Goal: Task Accomplishment & Management: Use online tool/utility

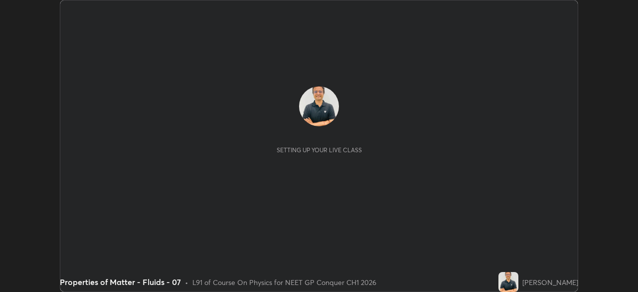
scroll to position [292, 638]
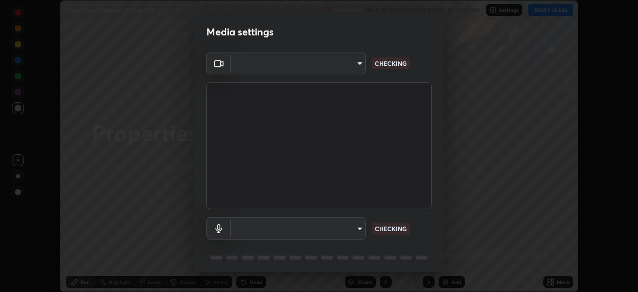
type input "1a0cd2fa9eaecc5464ce661d2c376d4f68bb2a1a8db1c3726163fcb70f995fb6"
type input "default"
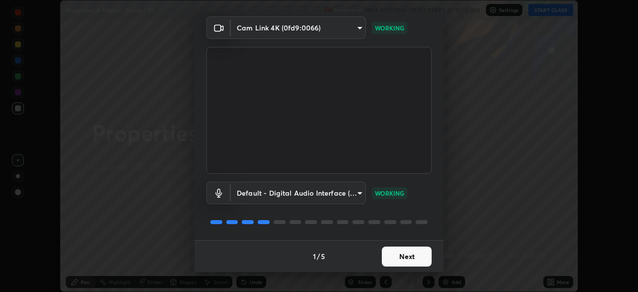
click at [404, 257] on button "Next" at bounding box center [407, 256] width 50 height 20
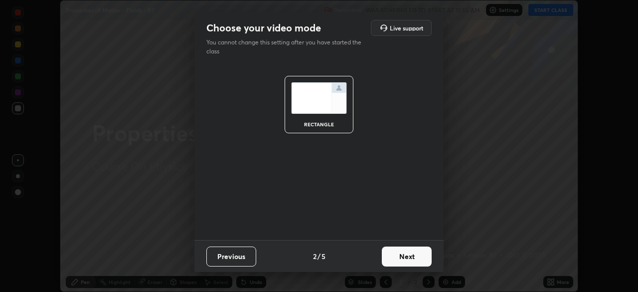
scroll to position [0, 0]
click at [403, 256] on button "Next" at bounding box center [407, 256] width 50 height 20
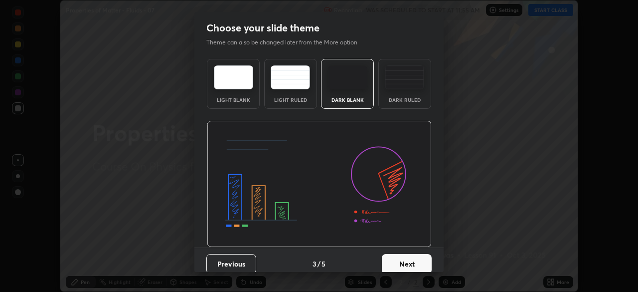
click at [404, 256] on button "Next" at bounding box center [407, 264] width 50 height 20
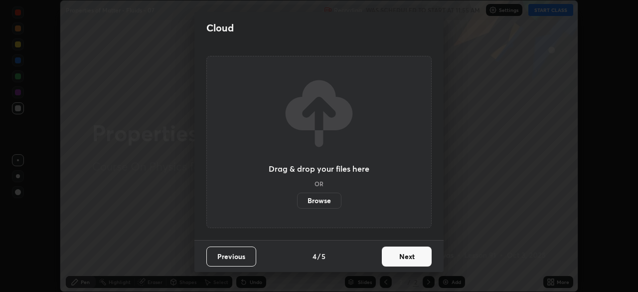
click at [405, 257] on button "Next" at bounding box center [407, 256] width 50 height 20
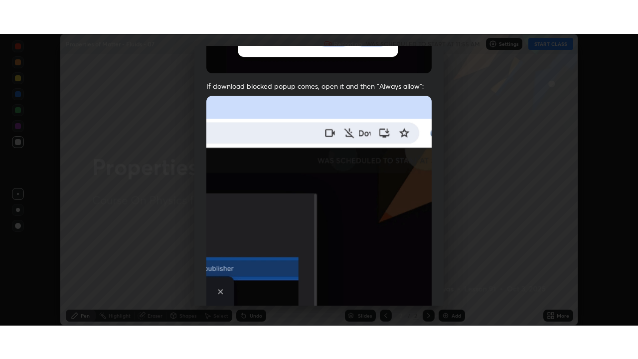
scroll to position [239, 0]
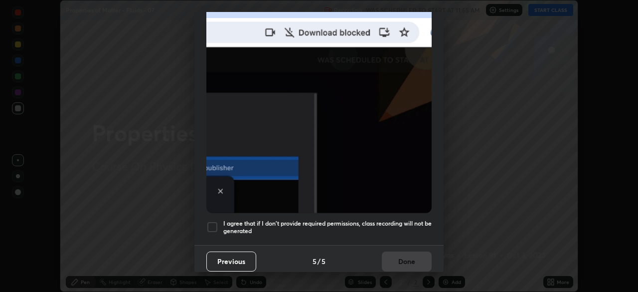
click at [210, 222] on div at bounding box center [212, 227] width 12 height 12
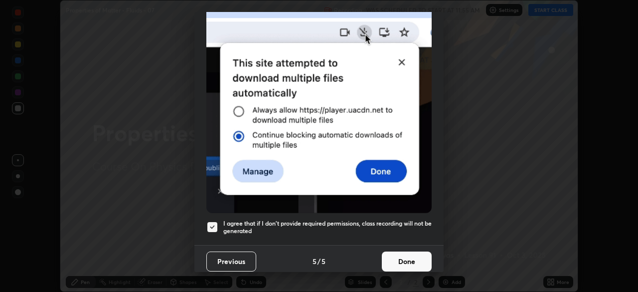
click at [397, 254] on button "Done" at bounding box center [407, 261] width 50 height 20
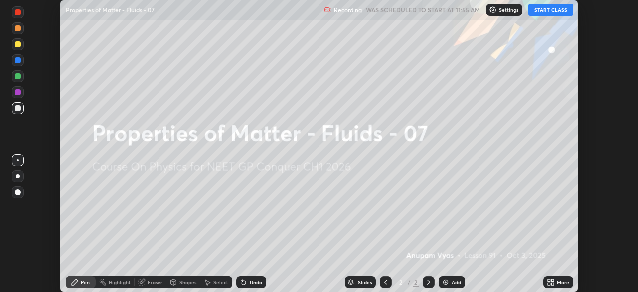
click at [545, 11] on button "START CLASS" at bounding box center [551, 10] width 45 height 12
click at [557, 282] on div "More" at bounding box center [563, 281] width 12 height 5
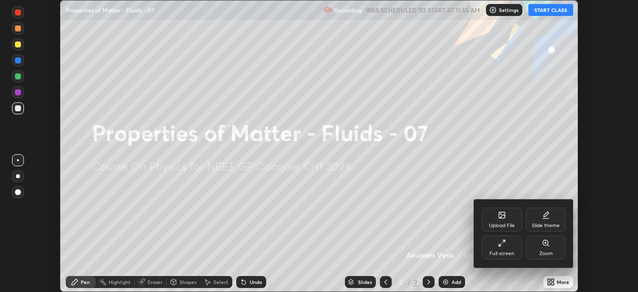
click at [505, 247] on div "Full screen" at bounding box center [502, 247] width 40 height 24
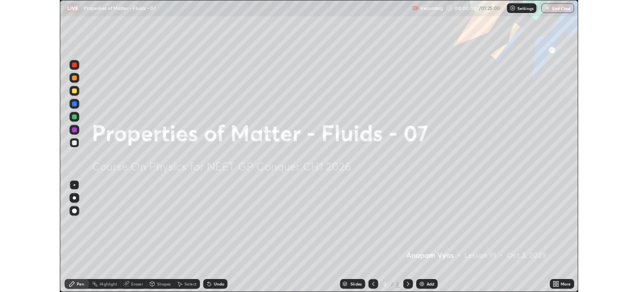
scroll to position [359, 638]
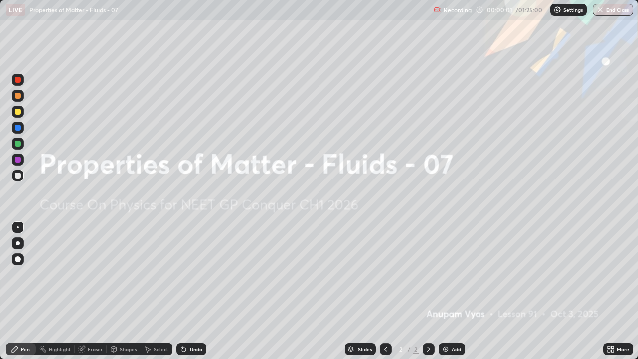
click at [452, 291] on div "Add" at bounding box center [456, 349] width 9 height 5
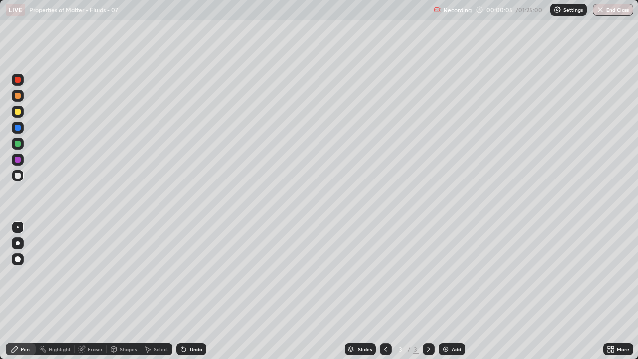
click at [19, 244] on div at bounding box center [18, 243] width 4 height 4
click at [453, 291] on div "Add" at bounding box center [456, 349] width 9 height 5
click at [196, 291] on div "Undo" at bounding box center [196, 349] width 12 height 5
click at [128, 291] on div "Shapes" at bounding box center [128, 349] width 17 height 5
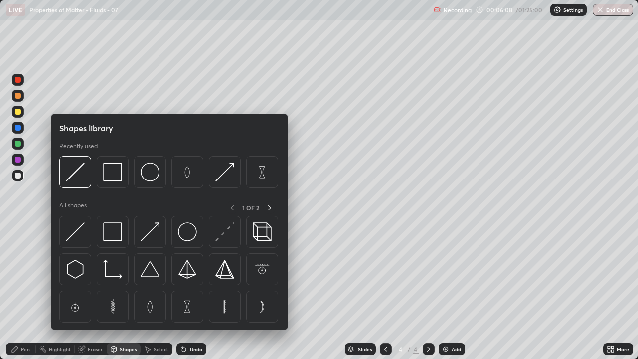
click at [100, 291] on div "Eraser" at bounding box center [95, 349] width 15 height 5
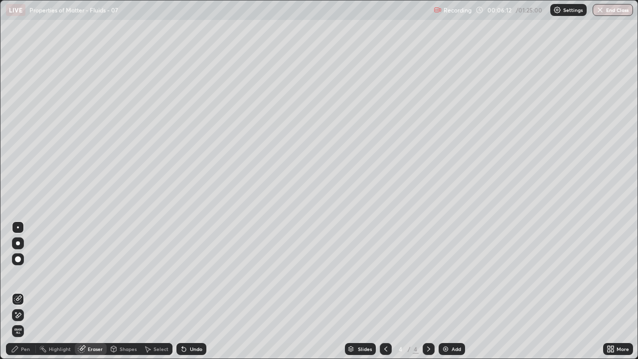
click at [28, 291] on div "Pen" at bounding box center [25, 349] width 9 height 5
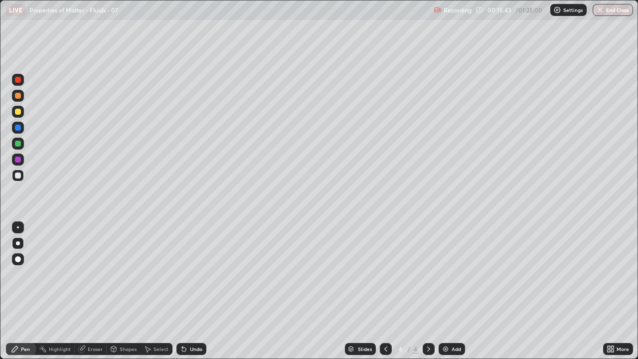
click at [449, 291] on div "Add" at bounding box center [452, 349] width 26 height 12
click at [18, 112] on div at bounding box center [18, 112] width 6 height 6
click at [17, 176] on div at bounding box center [18, 176] width 6 height 6
click at [129, 291] on div "Shapes" at bounding box center [128, 349] width 17 height 5
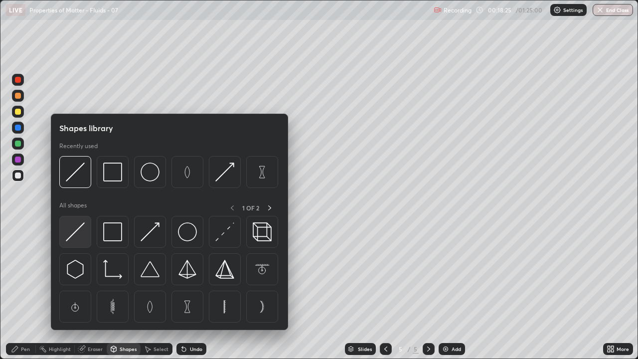
click at [76, 232] on img at bounding box center [75, 231] width 19 height 19
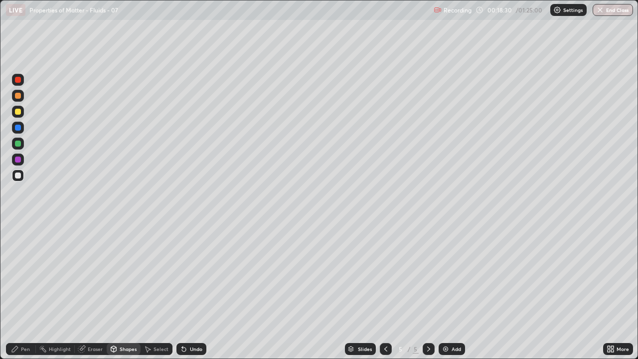
click at [30, 291] on div "Pen" at bounding box center [21, 349] width 30 height 12
click at [453, 291] on div "Add" at bounding box center [456, 349] width 9 height 5
click at [127, 291] on div "Shapes" at bounding box center [128, 349] width 17 height 5
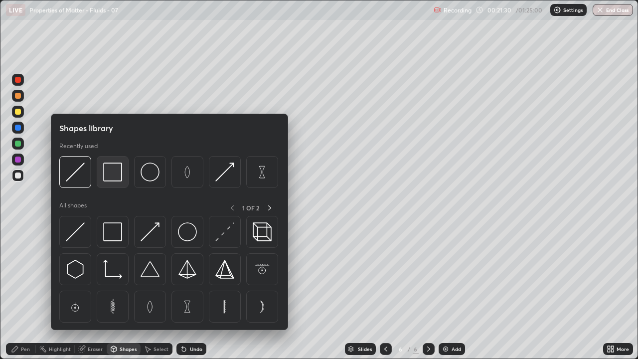
click at [115, 180] on img at bounding box center [112, 172] width 19 height 19
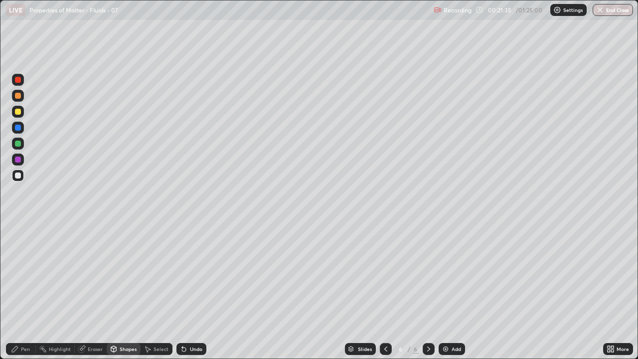
click at [92, 291] on div "Eraser" at bounding box center [95, 349] width 15 height 5
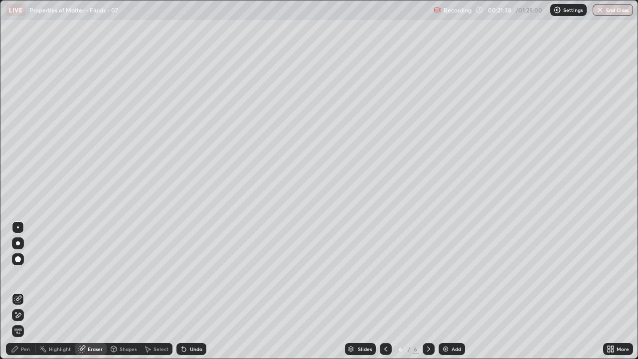
click at [26, 291] on div "Pen" at bounding box center [25, 349] width 9 height 5
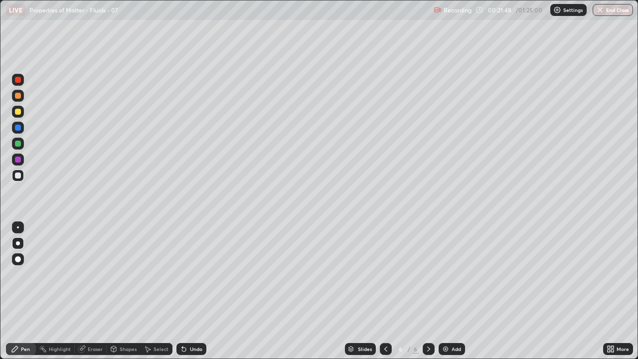
click at [122, 291] on div "Shapes" at bounding box center [128, 349] width 17 height 5
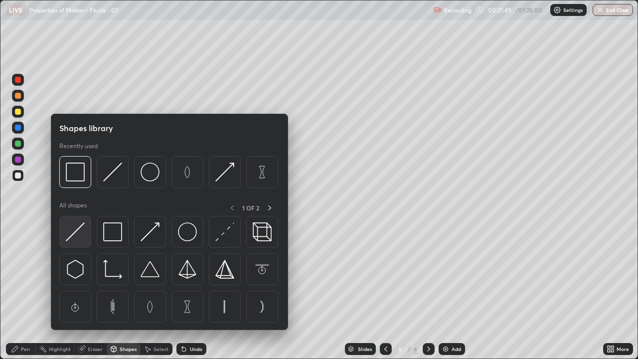
click at [76, 231] on img at bounding box center [75, 231] width 19 height 19
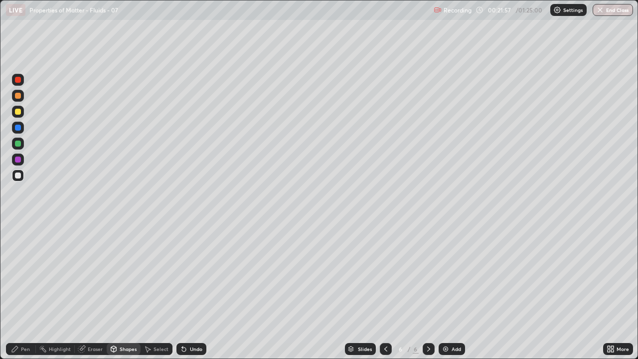
click at [26, 291] on div "Pen" at bounding box center [25, 349] width 9 height 5
click at [17, 115] on div at bounding box center [18, 112] width 12 height 12
click at [95, 291] on div "Eraser" at bounding box center [95, 349] width 15 height 5
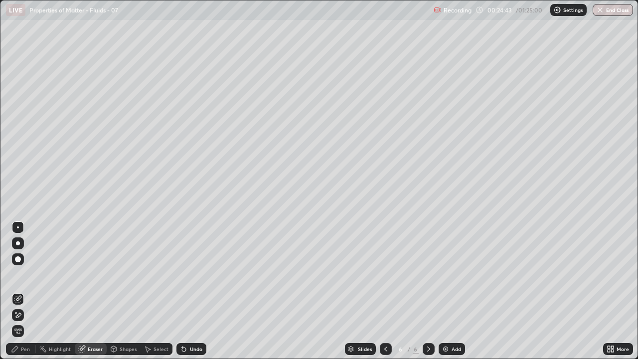
click at [127, 291] on div "Shapes" at bounding box center [128, 349] width 17 height 5
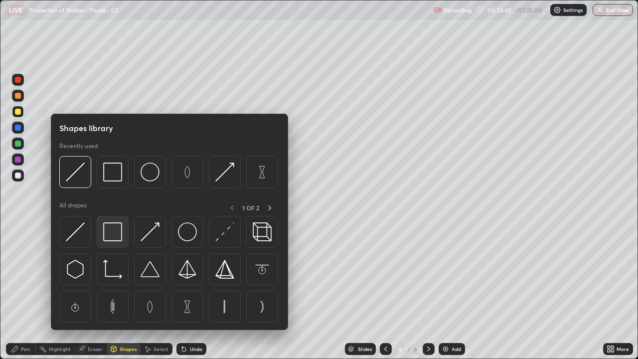
click at [113, 233] on img at bounding box center [112, 231] width 19 height 19
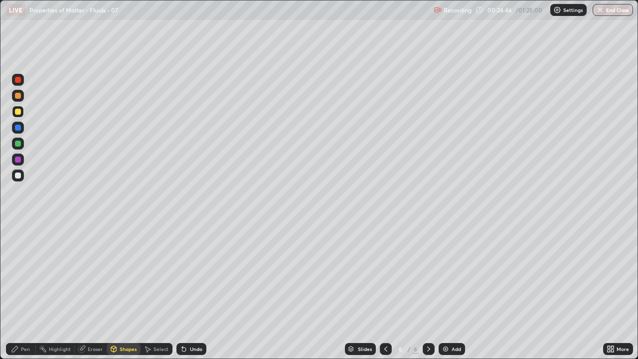
click at [17, 175] on div at bounding box center [18, 176] width 6 height 6
click at [95, 291] on div "Eraser" at bounding box center [95, 349] width 15 height 5
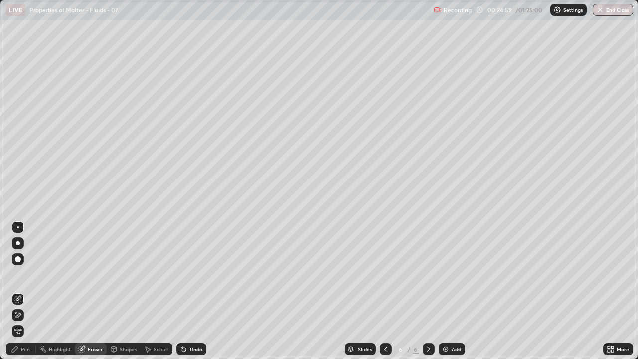
click at [28, 291] on div "Pen" at bounding box center [25, 349] width 9 height 5
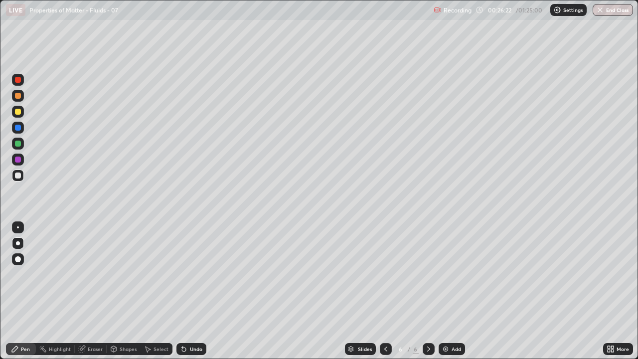
click at [17, 112] on div at bounding box center [18, 112] width 6 height 6
click at [453, 291] on div "Add" at bounding box center [456, 349] width 9 height 5
click at [127, 291] on div "Shapes" at bounding box center [128, 349] width 17 height 5
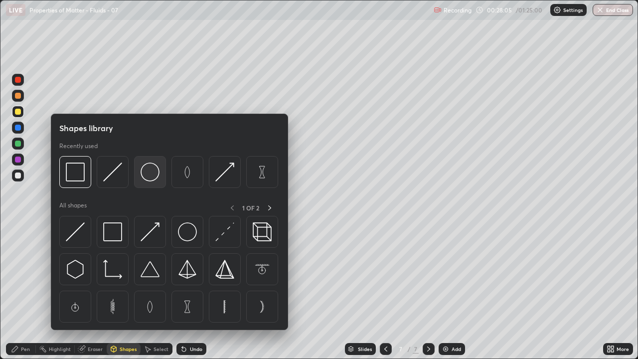
click at [148, 175] on img at bounding box center [150, 172] width 19 height 19
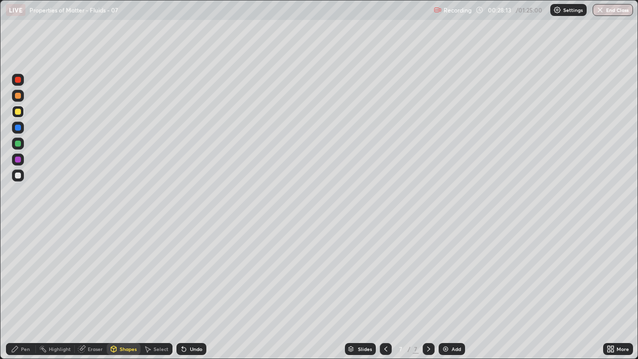
click at [121, 291] on div "Shapes" at bounding box center [128, 349] width 17 height 5
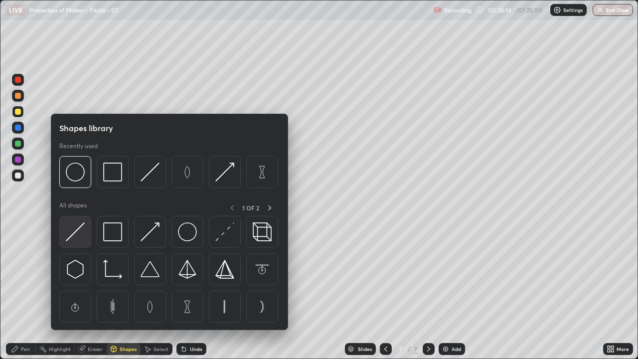
click at [74, 237] on img at bounding box center [75, 231] width 19 height 19
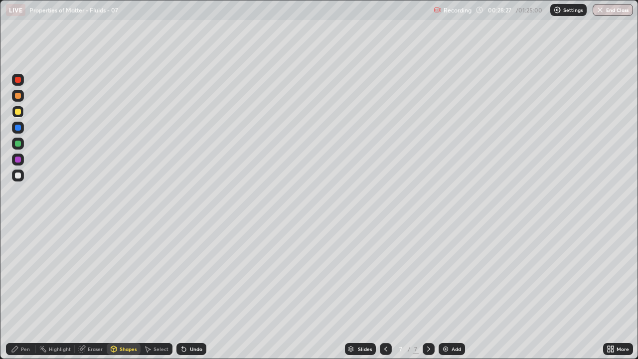
click at [25, 291] on div "Pen" at bounding box center [25, 349] width 9 height 5
click at [18, 179] on div at bounding box center [18, 176] width 12 height 12
click at [382, 291] on icon at bounding box center [386, 349] width 8 height 8
click at [427, 291] on icon at bounding box center [429, 349] width 8 height 8
click at [18, 159] on div at bounding box center [18, 160] width 6 height 6
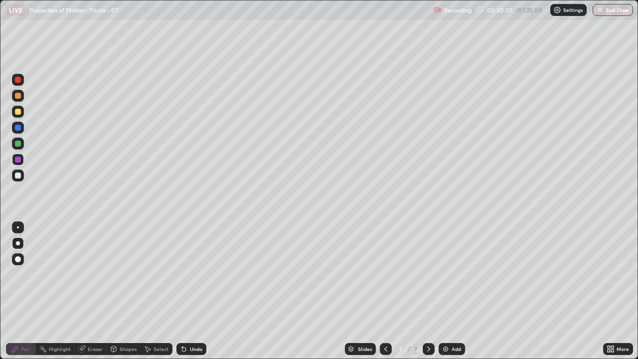
click at [93, 291] on div "Eraser" at bounding box center [95, 349] width 15 height 5
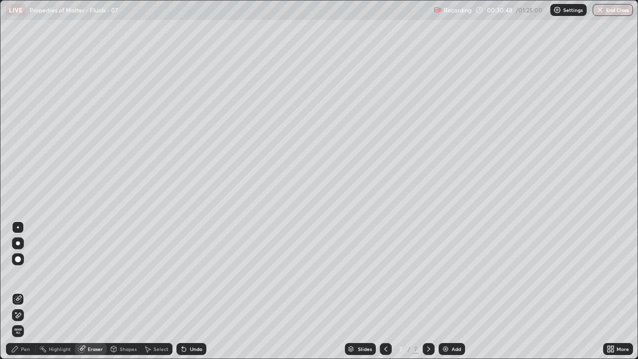
click at [384, 291] on icon at bounding box center [386, 349] width 8 height 8
click at [26, 291] on div "Pen" at bounding box center [25, 349] width 9 height 5
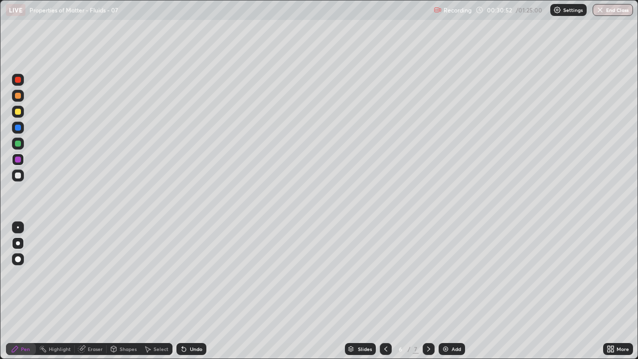
click at [18, 178] on div at bounding box center [18, 176] width 6 height 6
click at [428, 291] on icon at bounding box center [428, 349] width 3 height 5
click at [194, 291] on div "Undo" at bounding box center [196, 349] width 12 height 5
click at [93, 291] on div "Eraser" at bounding box center [95, 349] width 15 height 5
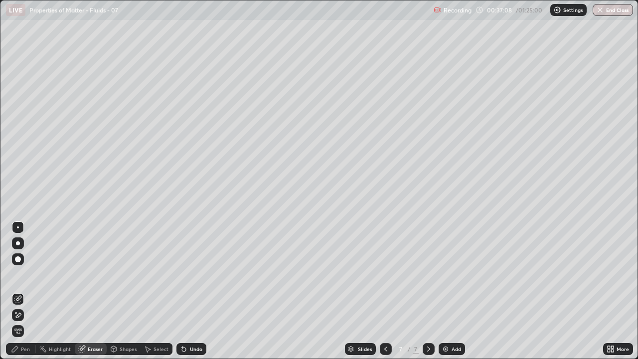
click at [27, 291] on div "Pen" at bounding box center [25, 349] width 9 height 5
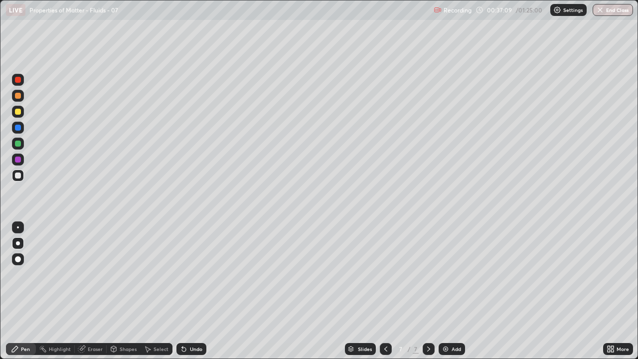
click at [17, 177] on div at bounding box center [18, 176] width 6 height 6
click at [121, 291] on div "Shapes" at bounding box center [128, 349] width 17 height 5
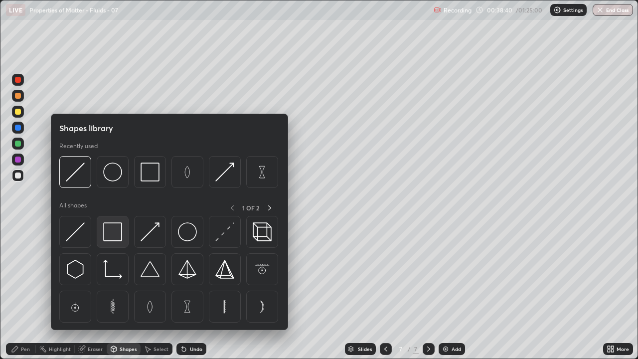
click at [112, 234] on img at bounding box center [112, 231] width 19 height 19
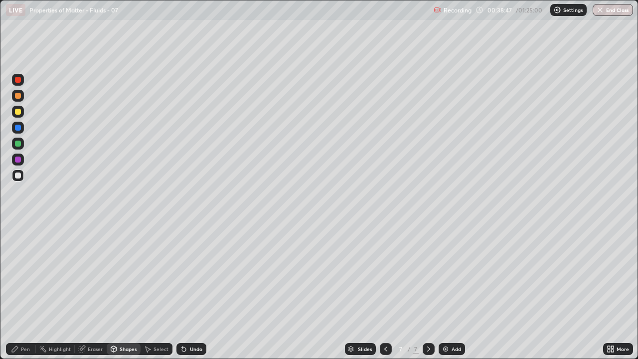
click at [95, 291] on div "Eraser" at bounding box center [95, 349] width 15 height 5
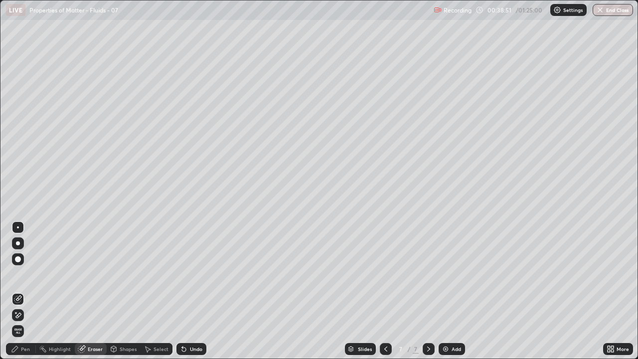
click at [25, 291] on div "Pen" at bounding box center [25, 349] width 9 height 5
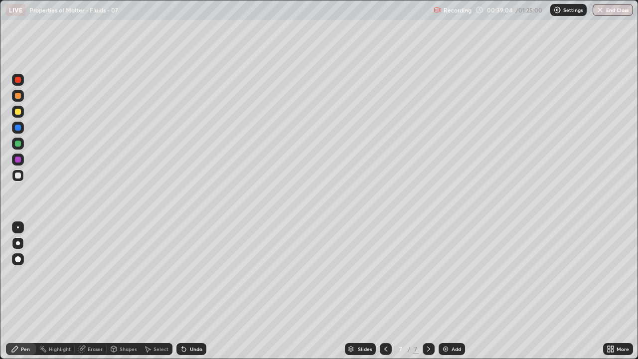
click at [92, 291] on div "Eraser" at bounding box center [95, 349] width 15 height 5
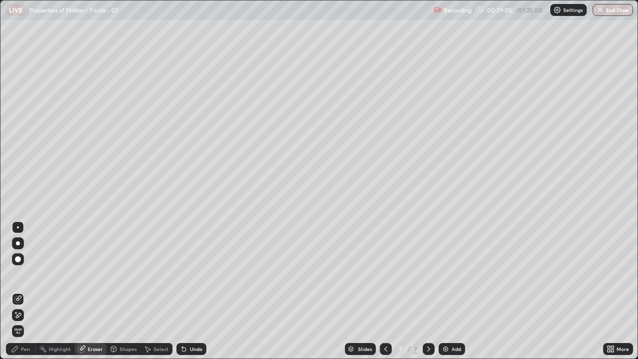
click at [124, 291] on div "Shapes" at bounding box center [128, 349] width 17 height 5
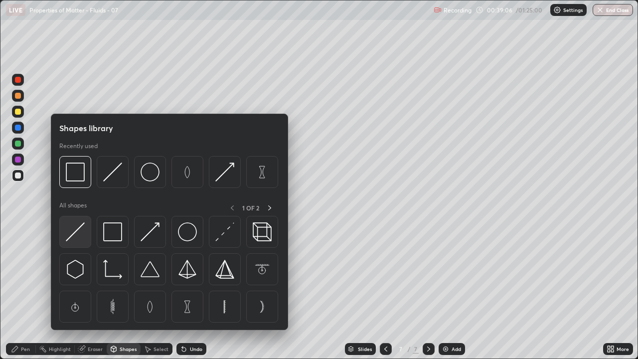
click at [77, 235] on img at bounding box center [75, 231] width 19 height 19
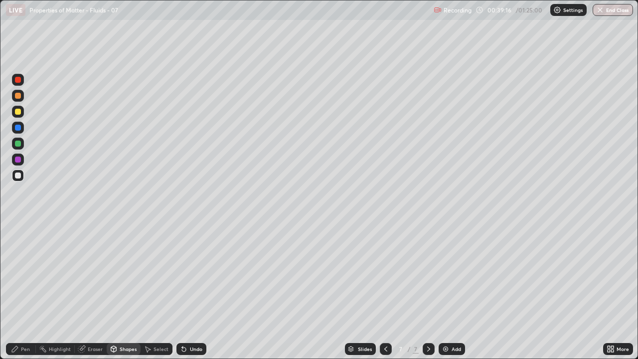
click at [29, 291] on div "Pen" at bounding box center [25, 349] width 9 height 5
click at [19, 114] on div at bounding box center [18, 112] width 6 height 6
click at [131, 291] on div "Shapes" at bounding box center [128, 349] width 17 height 5
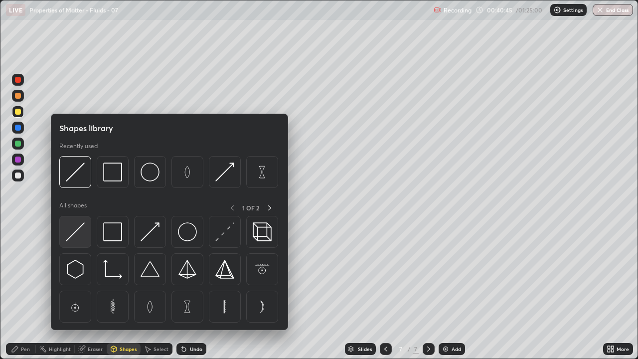
click at [72, 233] on img at bounding box center [75, 231] width 19 height 19
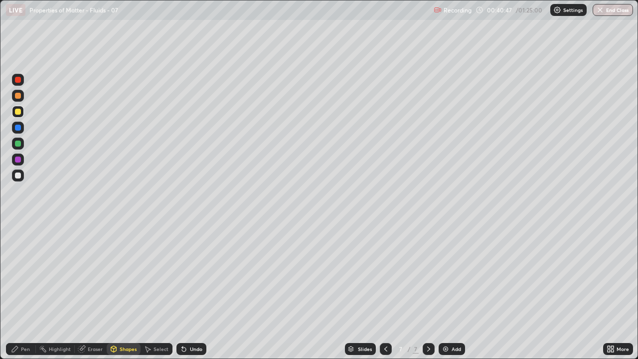
click at [22, 291] on div "Pen" at bounding box center [25, 349] width 9 height 5
click at [19, 177] on div at bounding box center [18, 176] width 6 height 6
click at [128, 291] on div "Shapes" at bounding box center [128, 349] width 17 height 5
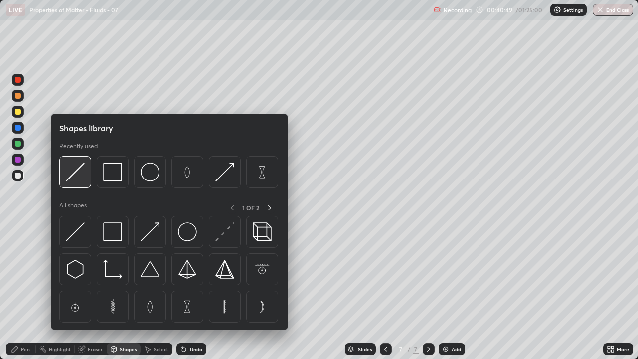
click at [81, 175] on img at bounding box center [75, 172] width 19 height 19
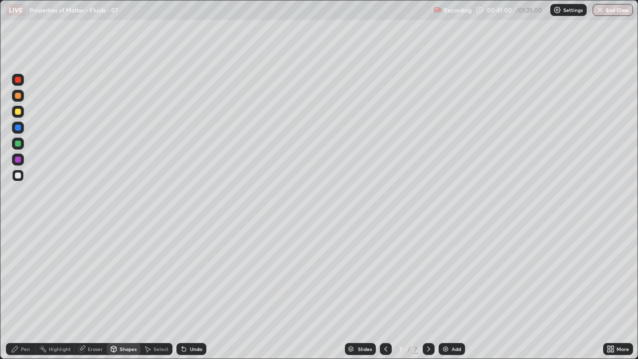
click at [24, 291] on div "Pen" at bounding box center [25, 349] width 9 height 5
click at [19, 112] on div at bounding box center [18, 112] width 6 height 6
click at [453, 291] on div "Add" at bounding box center [456, 349] width 9 height 5
click at [94, 291] on div "Eraser" at bounding box center [95, 349] width 15 height 5
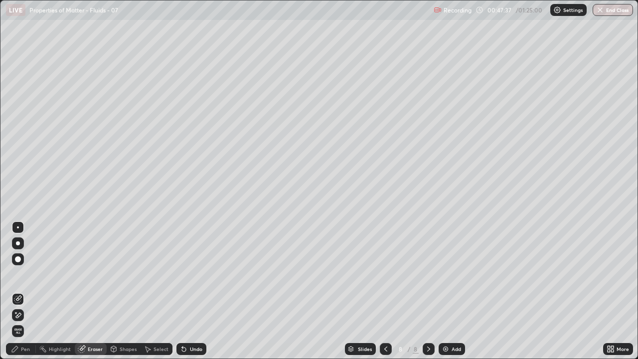
click at [24, 291] on div "Pen" at bounding box center [25, 349] width 9 height 5
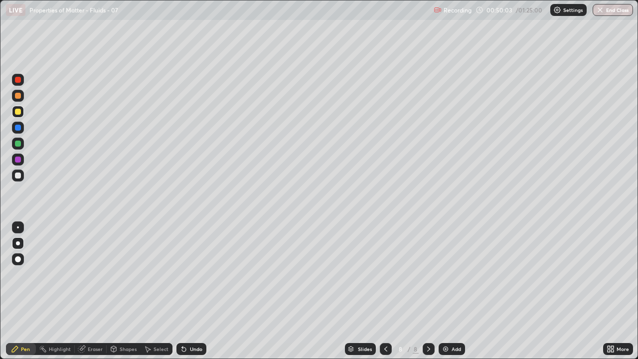
click at [19, 175] on div at bounding box center [18, 176] width 6 height 6
click at [193, 291] on div "Undo" at bounding box center [196, 349] width 12 height 5
click at [131, 291] on div "Shapes" at bounding box center [128, 349] width 17 height 5
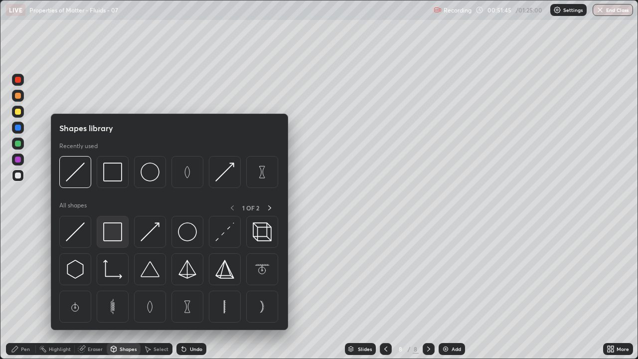
click at [113, 230] on img at bounding box center [112, 231] width 19 height 19
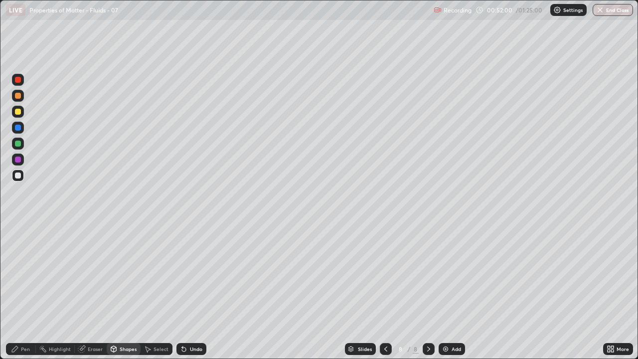
click at [94, 291] on div "Eraser" at bounding box center [95, 349] width 15 height 5
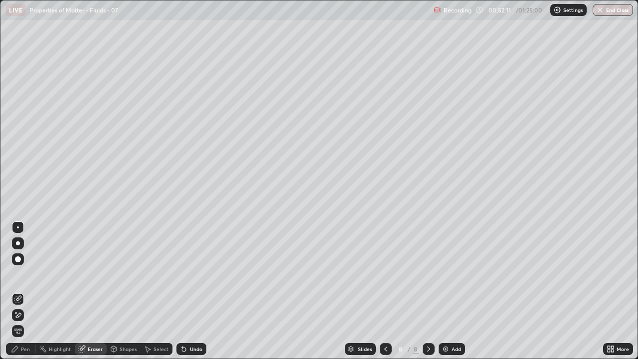
click at [24, 291] on div "Pen" at bounding box center [25, 349] width 9 height 5
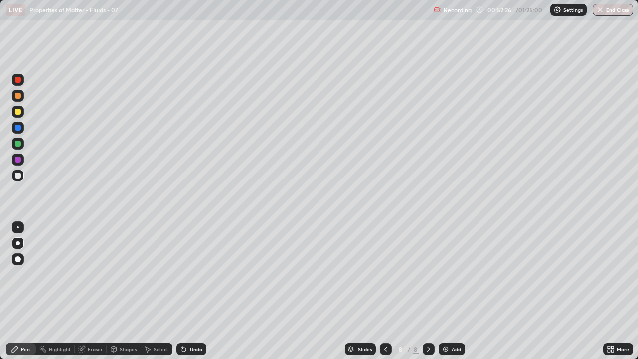
click at [386, 291] on icon at bounding box center [386, 349] width 8 height 8
click at [384, 291] on icon at bounding box center [385, 349] width 3 height 5
click at [384, 291] on icon at bounding box center [386, 349] width 8 height 8
click at [385, 291] on icon at bounding box center [386, 349] width 8 height 8
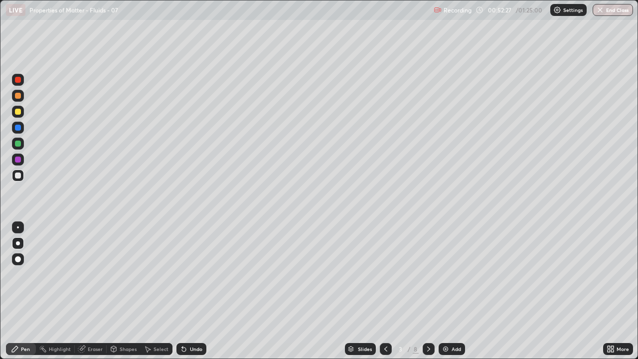
click at [385, 291] on icon at bounding box center [386, 349] width 8 height 8
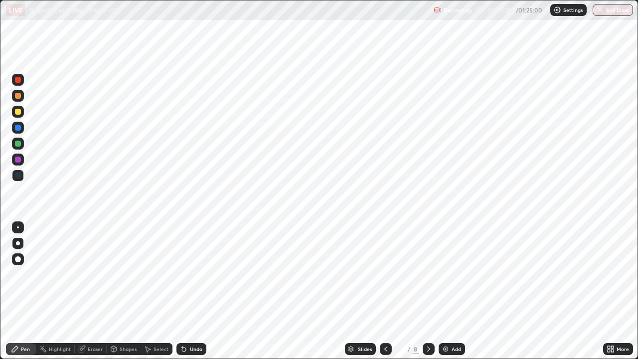
click at [423, 291] on div at bounding box center [429, 349] width 12 height 12
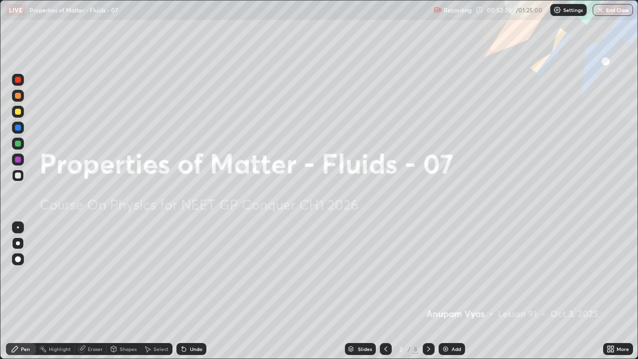
click at [429, 291] on icon at bounding box center [429, 349] width 8 height 8
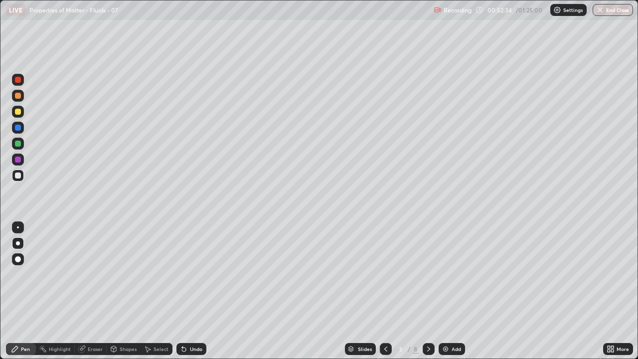
click at [429, 291] on icon at bounding box center [429, 349] width 8 height 8
click at [427, 291] on icon at bounding box center [429, 349] width 8 height 8
click at [428, 291] on icon at bounding box center [429, 349] width 8 height 8
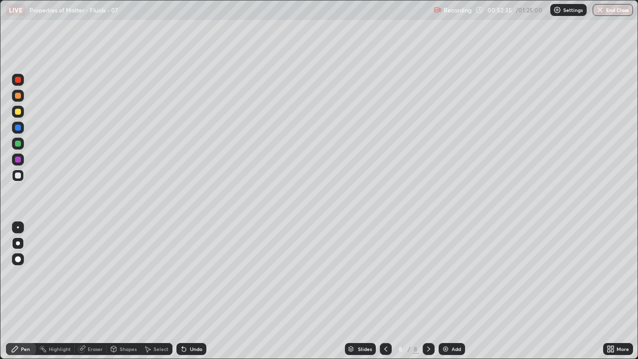
click at [428, 291] on icon at bounding box center [429, 349] width 8 height 8
click at [15, 115] on div at bounding box center [18, 112] width 12 height 12
click at [19, 145] on div at bounding box center [18, 144] width 6 height 6
click at [97, 291] on div "Eraser" at bounding box center [95, 349] width 15 height 5
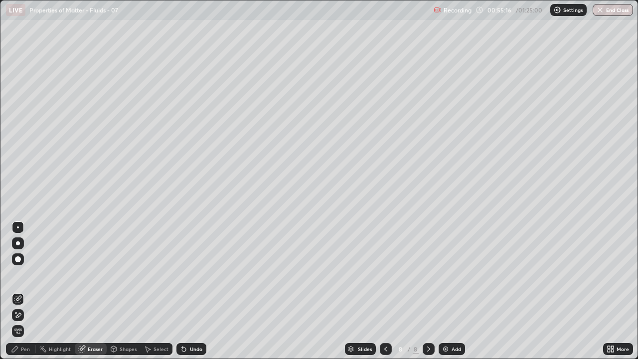
click at [25, 291] on div "Pen" at bounding box center [25, 349] width 9 height 5
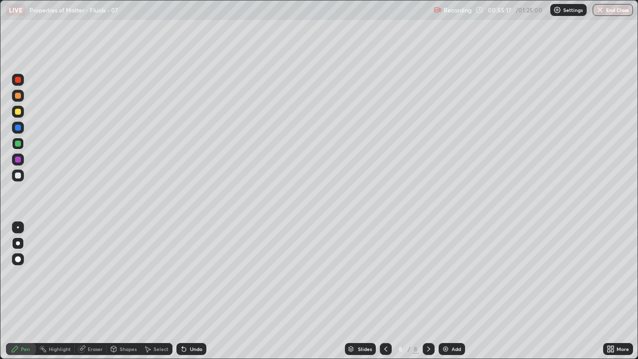
click at [18, 114] on div at bounding box center [18, 112] width 6 height 6
click at [17, 160] on div at bounding box center [18, 160] width 6 height 6
click at [380, 291] on div at bounding box center [386, 349] width 12 height 12
click at [20, 176] on div at bounding box center [18, 176] width 6 height 6
click at [426, 291] on icon at bounding box center [429, 349] width 8 height 8
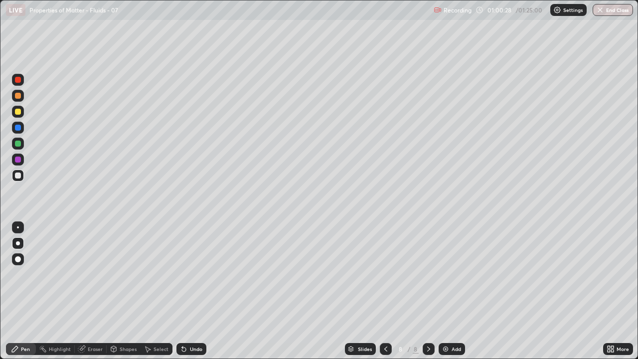
click at [453, 291] on div "Add" at bounding box center [456, 349] width 9 height 5
click at [128, 291] on div "Shapes" at bounding box center [124, 349] width 34 height 12
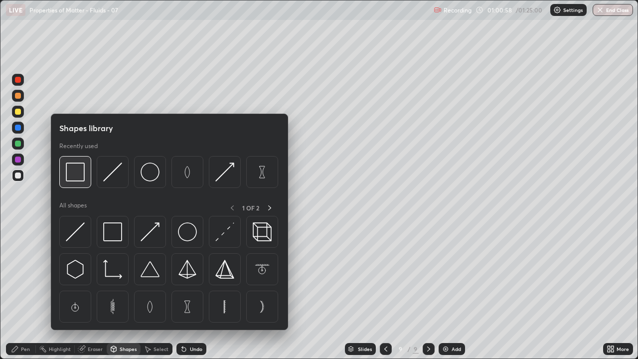
click at [75, 173] on img at bounding box center [75, 172] width 19 height 19
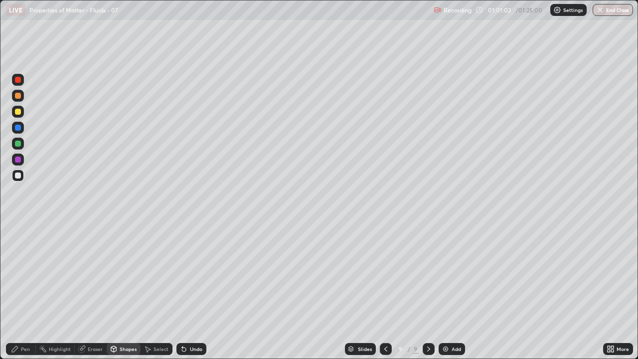
click at [94, 291] on div "Eraser" at bounding box center [95, 349] width 15 height 5
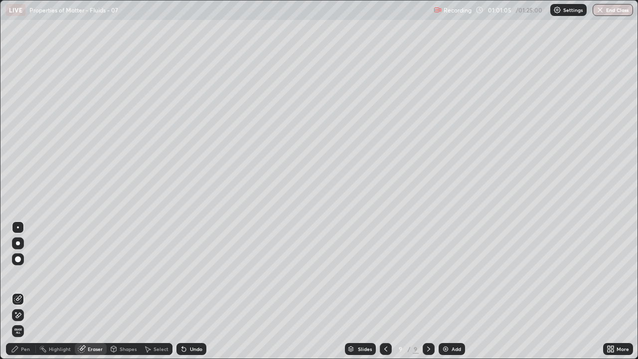
click at [28, 291] on div "Pen" at bounding box center [25, 349] width 9 height 5
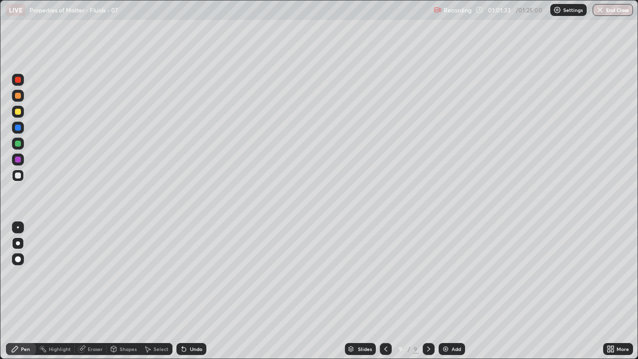
click at [123, 291] on div "Shapes" at bounding box center [128, 349] width 17 height 5
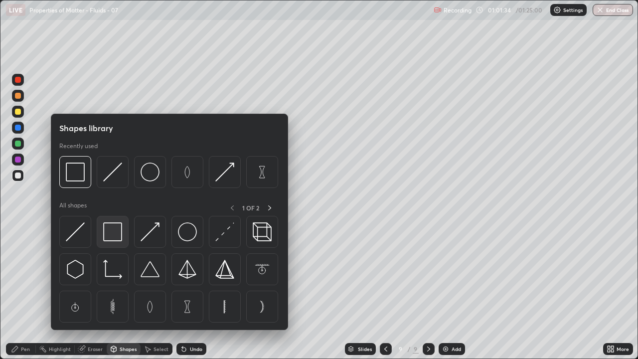
click at [111, 238] on img at bounding box center [112, 231] width 19 height 19
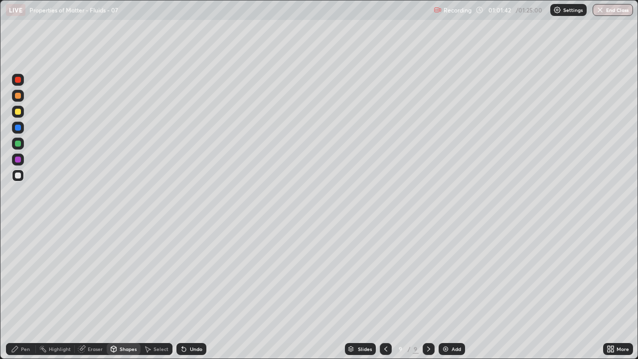
click at [23, 291] on div "Pen" at bounding box center [25, 349] width 9 height 5
click at [97, 291] on div "Eraser" at bounding box center [95, 349] width 15 height 5
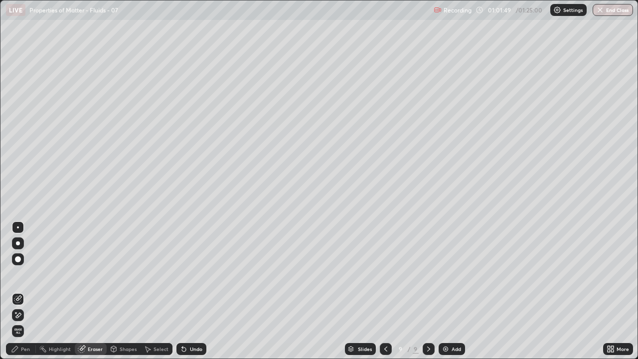
click at [27, 291] on div "Pen" at bounding box center [25, 349] width 9 height 5
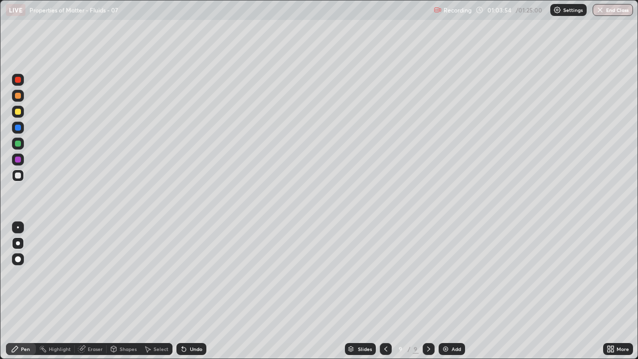
click at [192, 291] on div "Undo" at bounding box center [196, 349] width 12 height 5
click at [127, 291] on div "Shapes" at bounding box center [128, 349] width 17 height 5
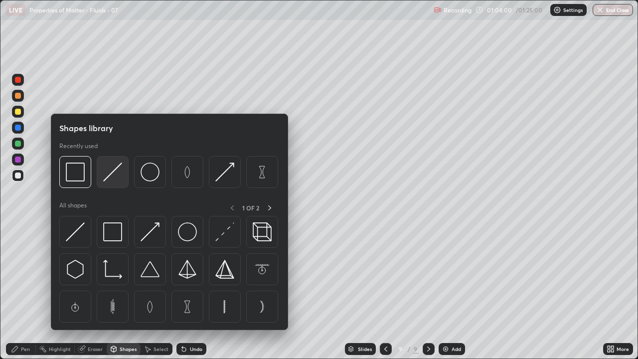
click at [112, 175] on img at bounding box center [112, 172] width 19 height 19
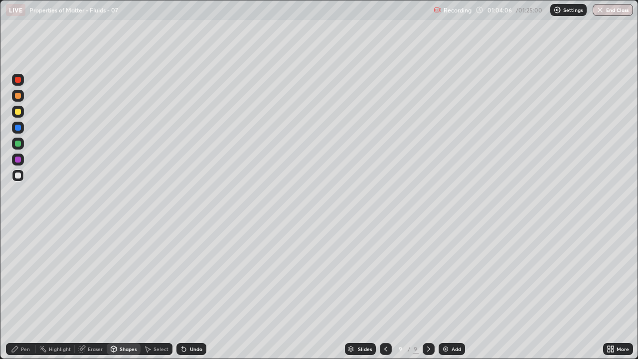
click at [24, 291] on div "Pen" at bounding box center [25, 349] width 9 height 5
click at [129, 291] on div "Shapes" at bounding box center [128, 349] width 17 height 5
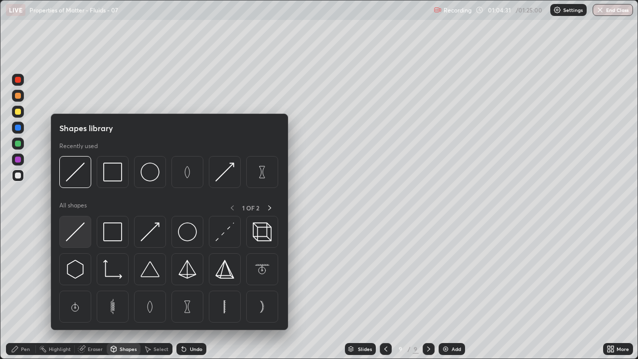
click at [80, 231] on img at bounding box center [75, 231] width 19 height 19
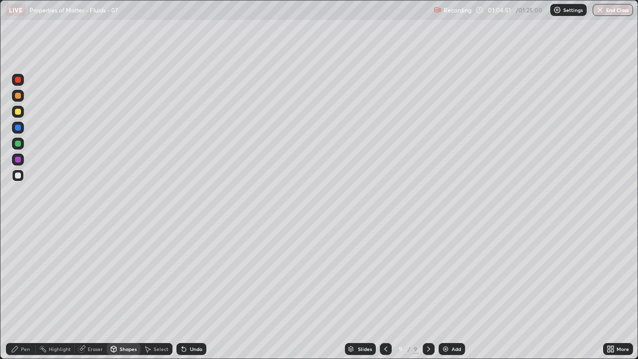
click at [28, 291] on div "Pen" at bounding box center [25, 349] width 9 height 5
click at [612, 11] on button "End Class" at bounding box center [613, 10] width 40 height 12
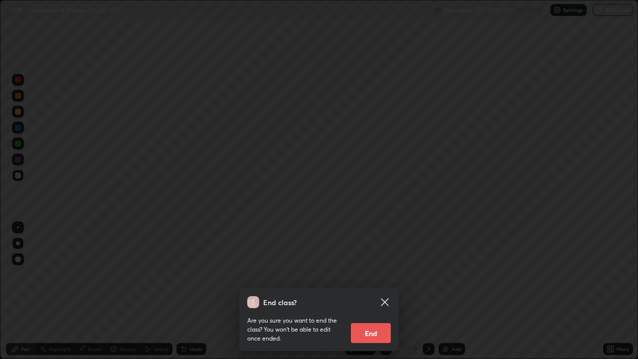
click at [378, 291] on button "End" at bounding box center [371, 333] width 40 height 20
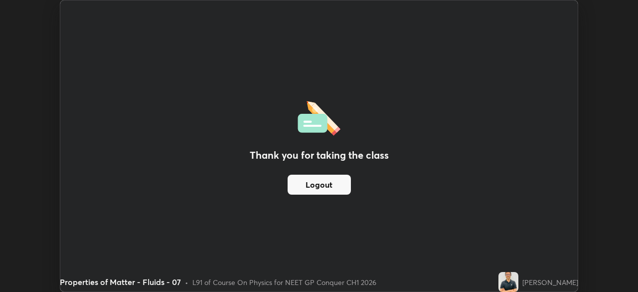
scroll to position [49572, 49225]
